Goal: Information Seeking & Learning: Learn about a topic

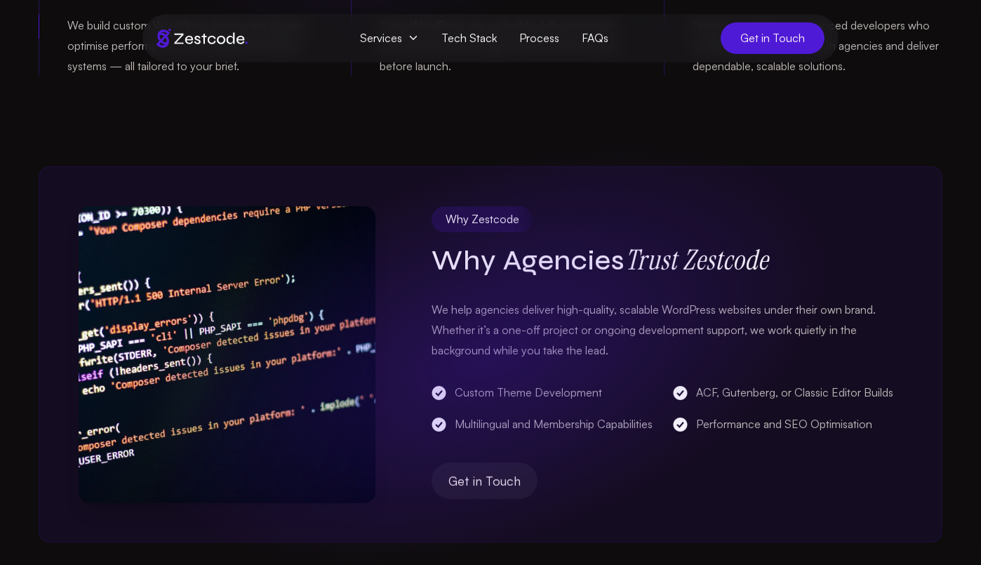
scroll to position [516, 0]
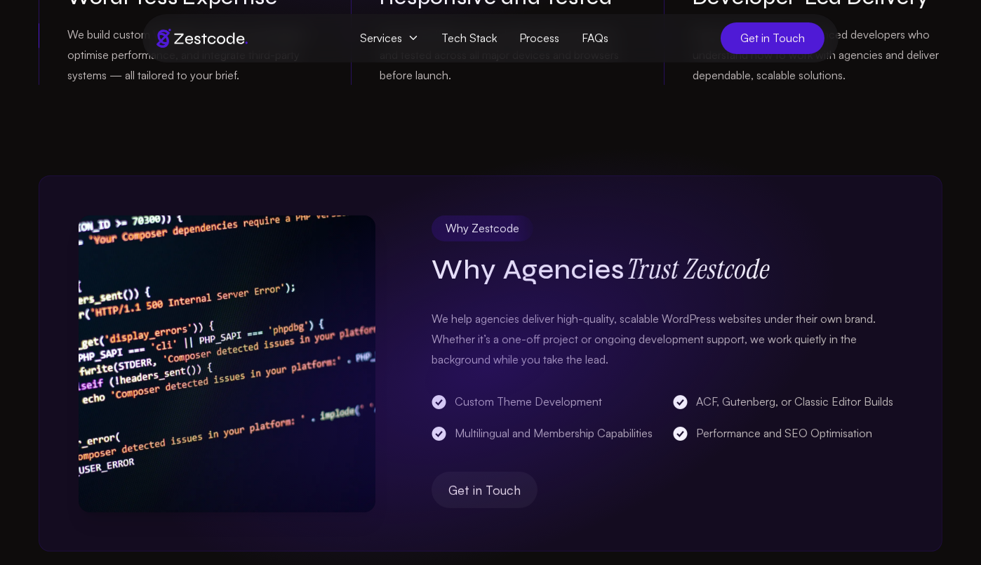
click at [432, 314] on p "We help agencies deliver high-quality, scalable WordPress websites under their …" at bounding box center [667, 339] width 471 height 60
drag, startPoint x: 432, startPoint y: 314, endPoint x: 596, endPoint y: 316, distance: 163.5
click at [596, 316] on p "We help agencies deliver high-quality, scalable WordPress websites under their …" at bounding box center [667, 339] width 471 height 60
copy p "We help agencies deliver high-quality"
click at [667, 316] on p "We help agencies deliver high-quality, scalable WordPress websites under their …" at bounding box center [667, 339] width 471 height 60
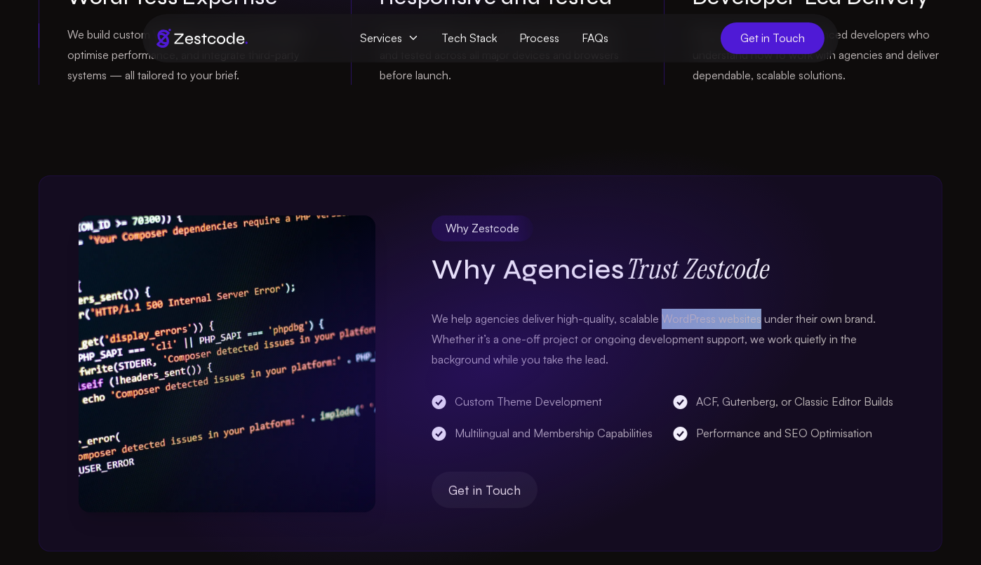
drag, startPoint x: 667, startPoint y: 316, endPoint x: 752, endPoint y: 317, distance: 84.9
click at [752, 317] on p "We help agencies deliver high-quality, scalable WordPress websites under their …" at bounding box center [667, 339] width 471 height 60
copy p "WordPress websites"
click at [667, 319] on p "We help agencies deliver high-quality, scalable WordPress websites under their …" at bounding box center [667, 339] width 471 height 60
drag, startPoint x: 667, startPoint y: 319, endPoint x: 746, endPoint y: 314, distance: 78.8
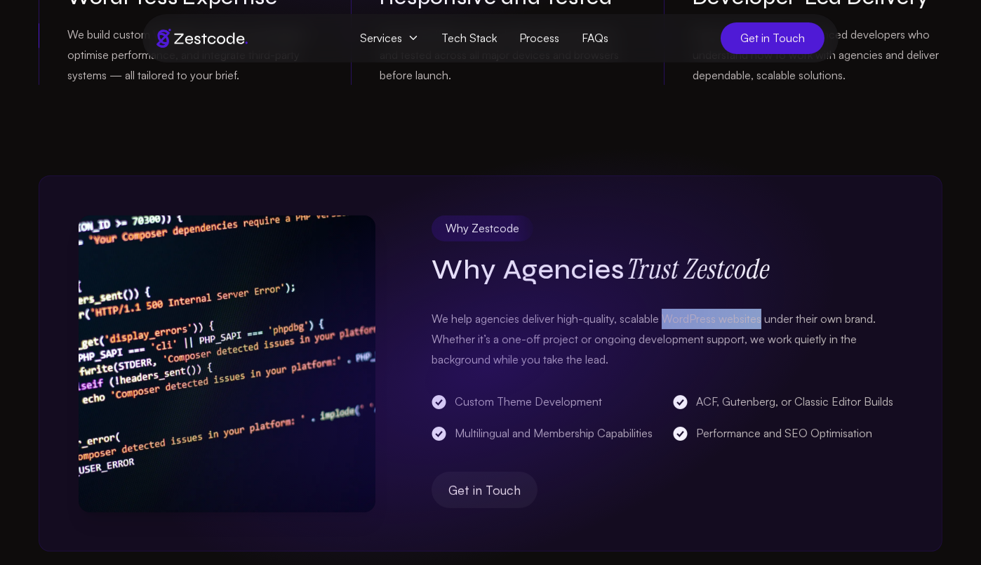
click at [746, 314] on p "We help agencies deliver high-quality, scalable WordPress websites under their …" at bounding box center [667, 339] width 471 height 60
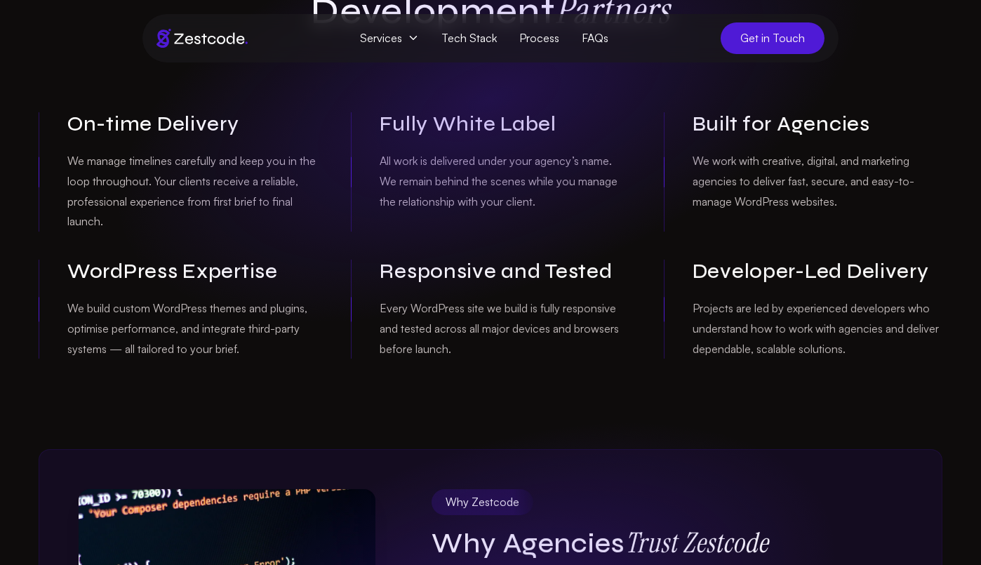
scroll to position [239, 0]
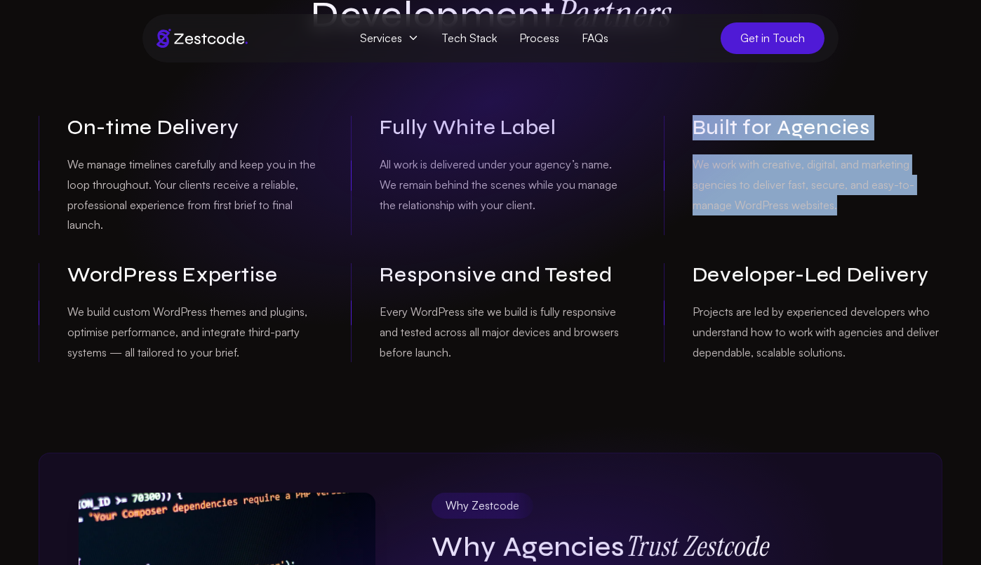
drag, startPoint x: 698, startPoint y: 121, endPoint x: 892, endPoint y: 216, distance: 216.5
click at [892, 216] on div "Built for Agencies We work with creative, digital, and marketing agencies to de…" at bounding box center [803, 175] width 279 height 119
click at [856, 206] on p "We work with creative, digital, and marketing agencies to deliver fast, secure,…" at bounding box center [818, 184] width 250 height 60
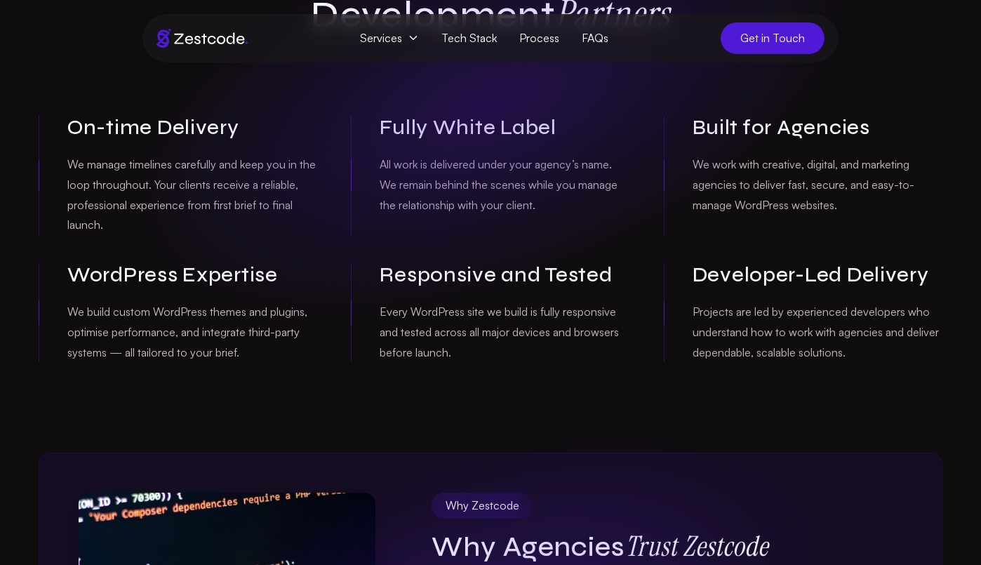
click at [809, 184] on p "We work with creative, digital, and marketing agencies to deliver fast, secure,…" at bounding box center [818, 184] width 250 height 60
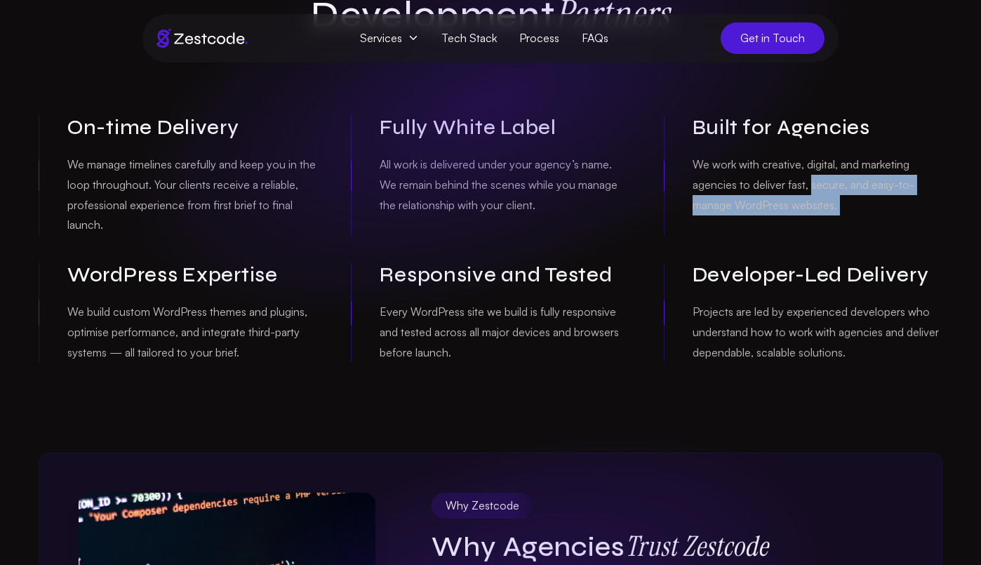
drag, startPoint x: 809, startPoint y: 184, endPoint x: 850, endPoint y: 215, distance: 51.5
click at [850, 215] on div "Built for Agencies We work with creative, digital, and marketing agencies to de…" at bounding box center [803, 175] width 279 height 119
copy p "secure, and easy-to-manage WordPress websites."
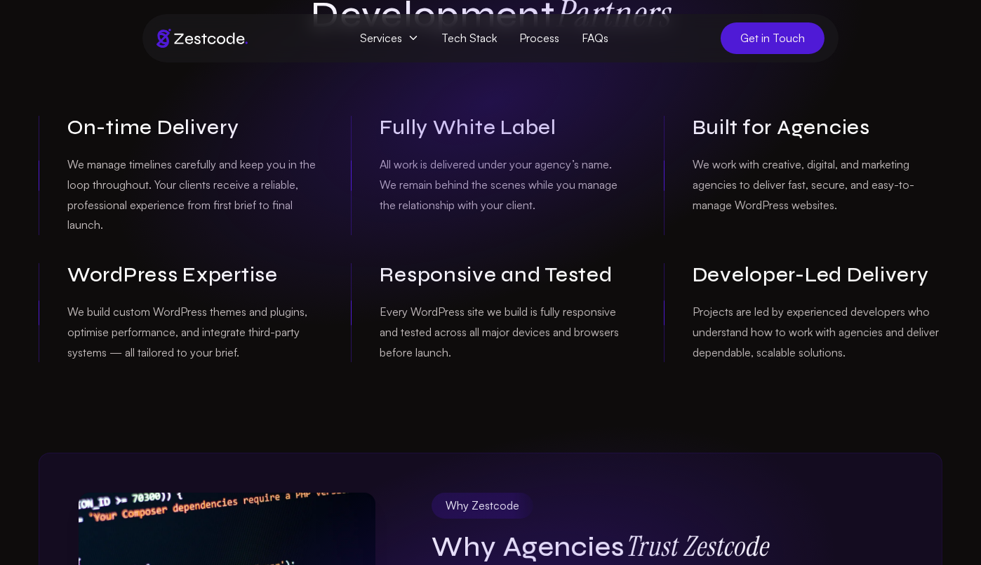
click at [754, 184] on p "We work with creative, digital, and marketing agencies to deliver fast, secure,…" at bounding box center [818, 184] width 250 height 60
drag, startPoint x: 754, startPoint y: 184, endPoint x: 844, endPoint y: 184, distance: 89.8
click at [844, 184] on p "We work with creative, digital, and marketing agencies to deliver fast, secure,…" at bounding box center [818, 184] width 250 height 60
click at [754, 188] on p "We work with creative, digital, and marketing agencies to deliver fast, secure,…" at bounding box center [818, 184] width 250 height 60
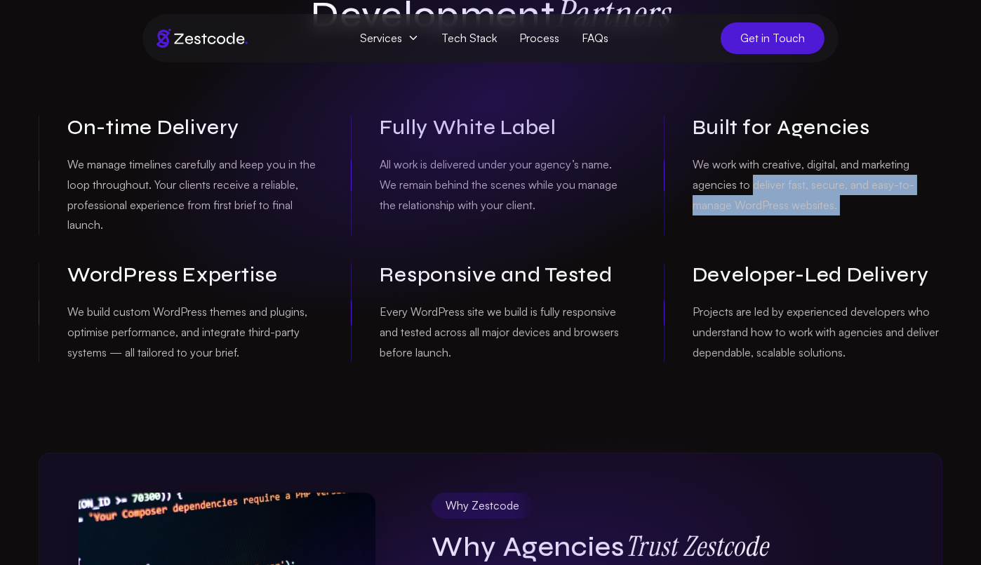
drag, startPoint x: 754, startPoint y: 188, endPoint x: 886, endPoint y: 199, distance: 132.3
click at [886, 199] on p "We work with creative, digital, and marketing agencies to deliver fast, secure,…" at bounding box center [818, 184] width 250 height 60
